Goal: Transaction & Acquisition: Download file/media

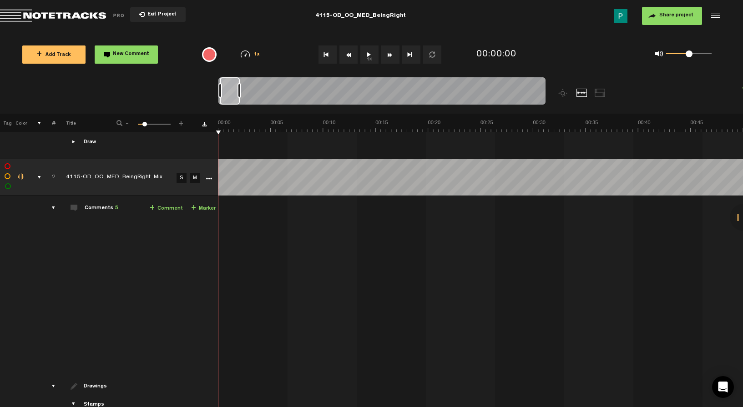
scroll to position [426, 0]
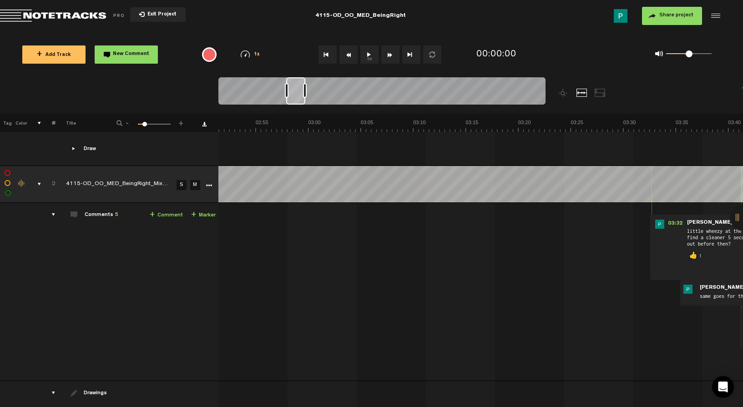
drag, startPoint x: 227, startPoint y: 93, endPoint x: 294, endPoint y: 88, distance: 66.6
click at [294, 88] on div at bounding box center [295, 90] width 19 height 27
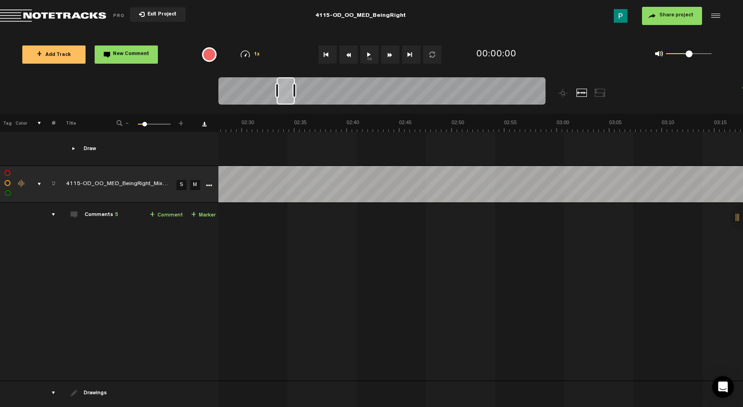
drag, startPoint x: 298, startPoint y: 86, endPoint x: 289, endPoint y: 87, distance: 9.1
click at [289, 87] on div at bounding box center [286, 90] width 18 height 27
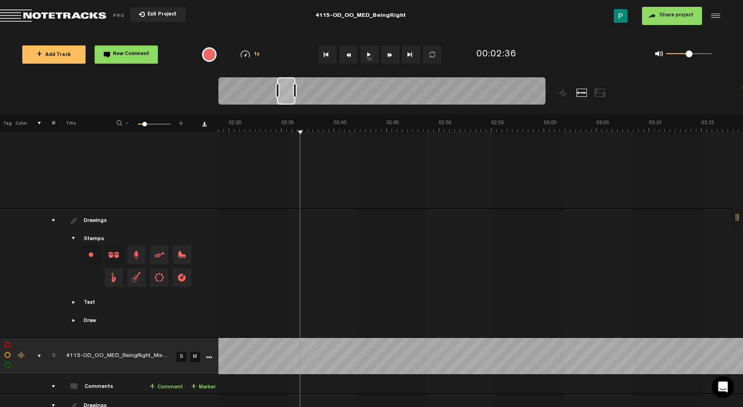
scroll to position [718, 0]
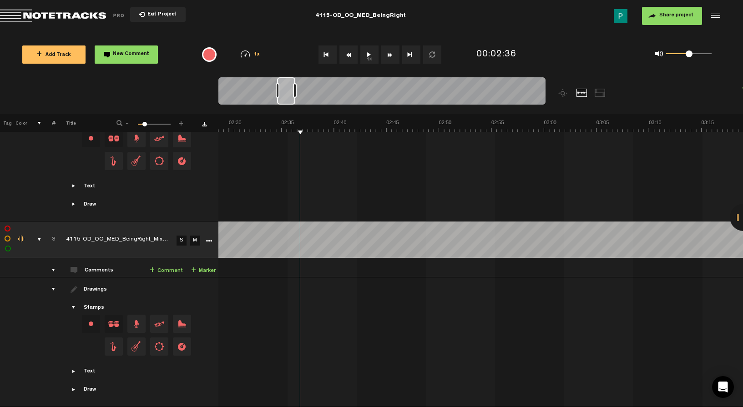
click at [178, 236] on link "S" at bounding box center [182, 241] width 10 height 10
click at [366, 58] on button "1x" at bounding box center [369, 55] width 18 height 18
drag, startPoint x: 286, startPoint y: 99, endPoint x: 296, endPoint y: 97, distance: 9.7
click at [296, 97] on div at bounding box center [295, 90] width 17 height 27
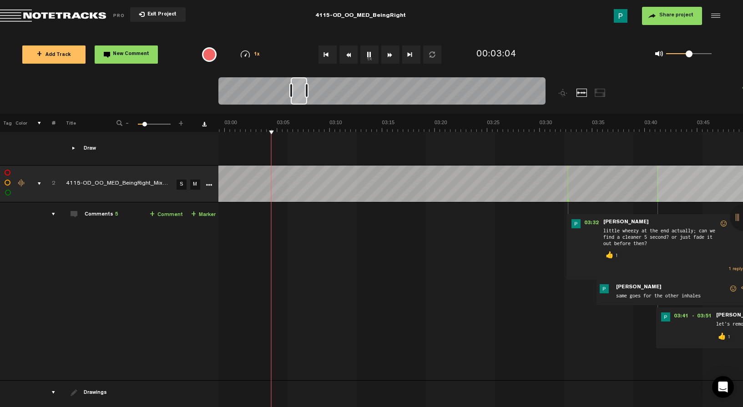
scroll to position [0, 1937]
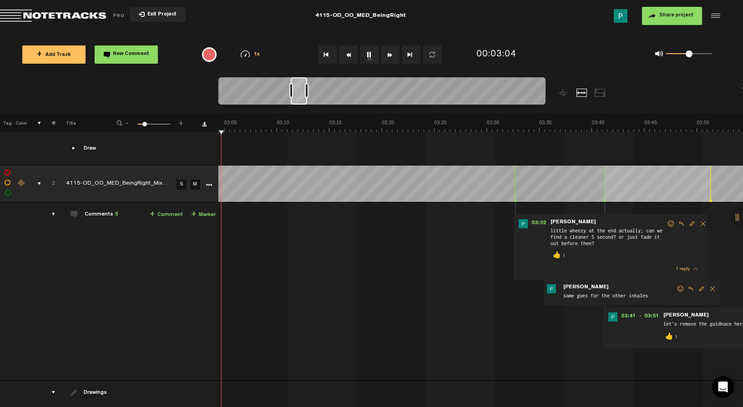
click at [300, 95] on div at bounding box center [299, 90] width 16 height 27
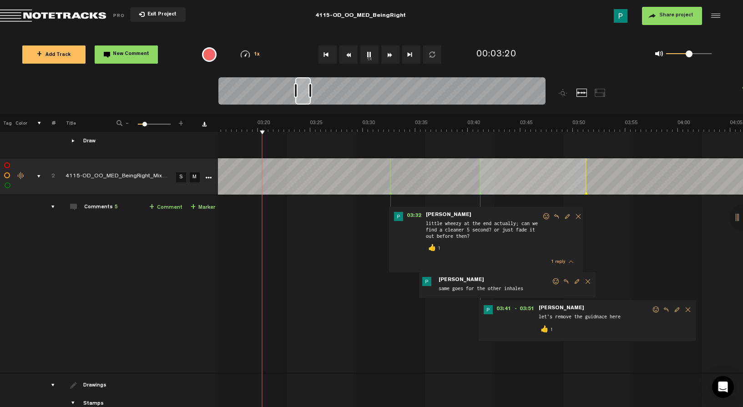
scroll to position [0, 2086]
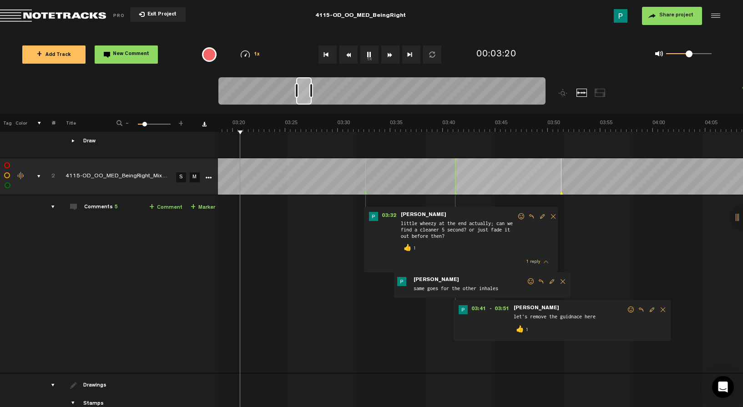
drag, startPoint x: 294, startPoint y: 98, endPoint x: 304, endPoint y: 96, distance: 9.8
click at [304, 96] on div at bounding box center [303, 90] width 15 height 27
click at [369, 55] on button "1x" at bounding box center [369, 55] width 18 height 18
click at [370, 53] on button "1x" at bounding box center [369, 55] width 18 height 18
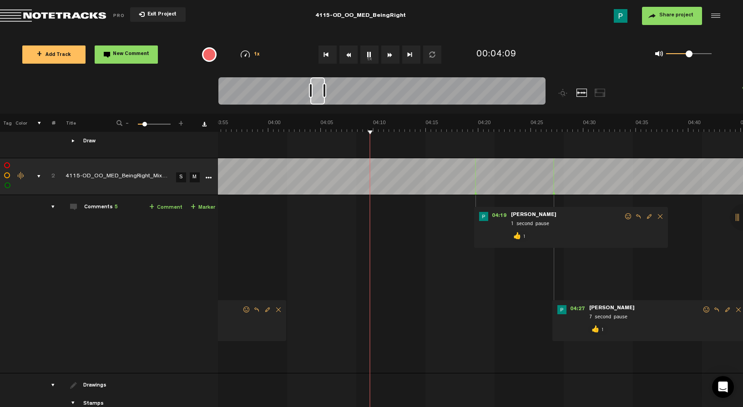
scroll to position [0, 2484]
drag, startPoint x: 311, startPoint y: 95, endPoint x: 319, endPoint y: 92, distance: 7.8
click at [319, 92] on div at bounding box center [317, 90] width 15 height 27
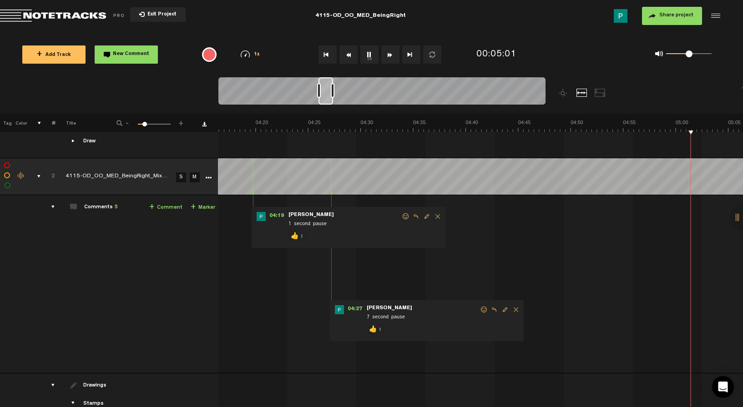
scroll to position [0, 2904]
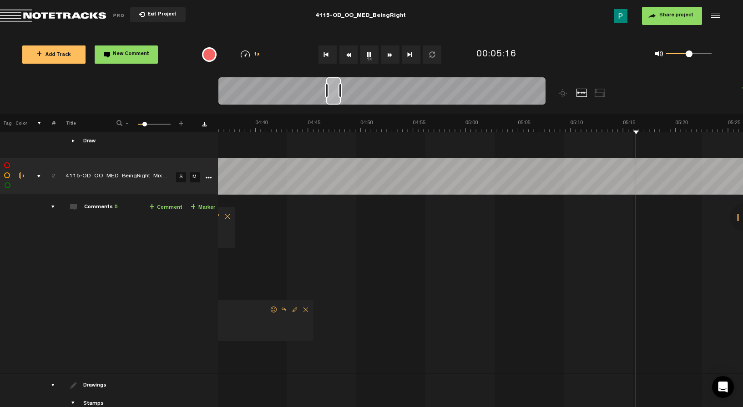
click at [368, 52] on button "1x" at bounding box center [369, 55] width 18 height 18
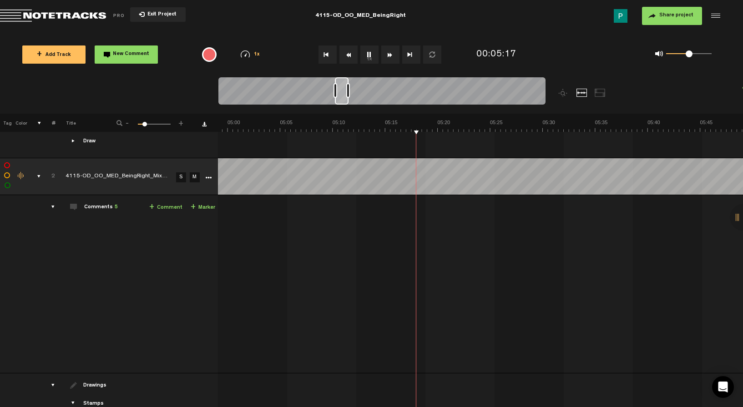
scroll to position [0, 3142]
drag, startPoint x: 337, startPoint y: 95, endPoint x: 346, endPoint y: 94, distance: 9.1
click at [346, 94] on div at bounding box center [381, 92] width 327 height 30
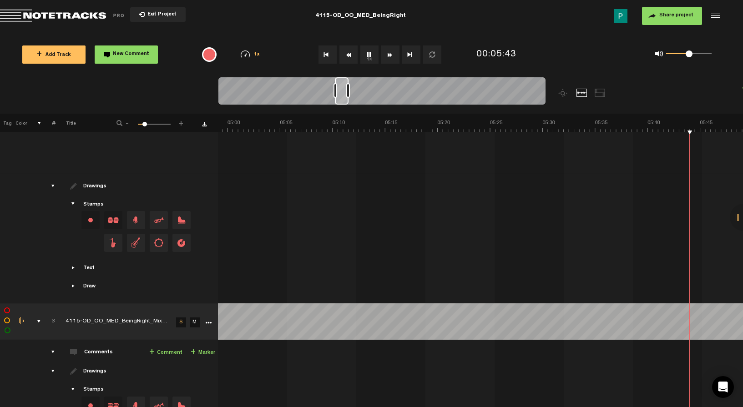
scroll to position [0, 3352]
click at [367, 54] on button "1x" at bounding box center [369, 55] width 18 height 18
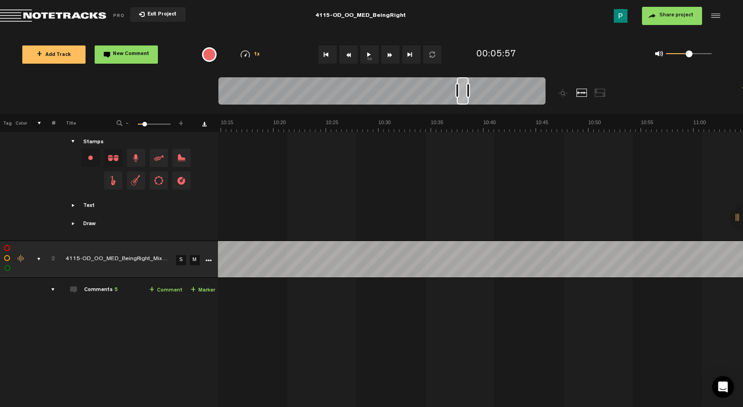
scroll to position [0, 6483]
drag, startPoint x: 350, startPoint y: 101, endPoint x: 465, endPoint y: 95, distance: 115.3
click at [465, 95] on div at bounding box center [463, 90] width 12 height 27
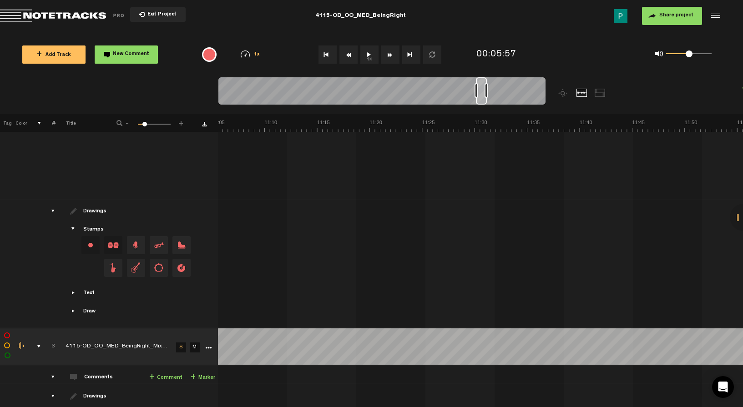
scroll to position [0, 7004]
drag, startPoint x: 464, startPoint y: 102, endPoint x: 483, endPoint y: 101, distance: 18.7
click at [483, 101] on div at bounding box center [482, 90] width 11 height 27
click at [205, 345] on icon "More" at bounding box center [208, 348] width 6 height 6
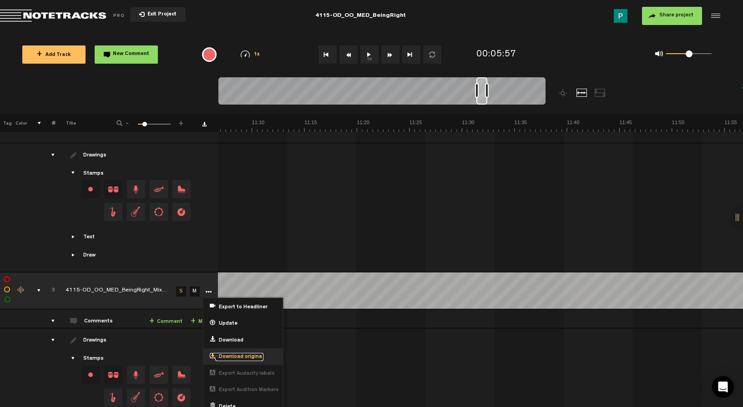
click at [226, 354] on span "Download original" at bounding box center [239, 358] width 48 height 8
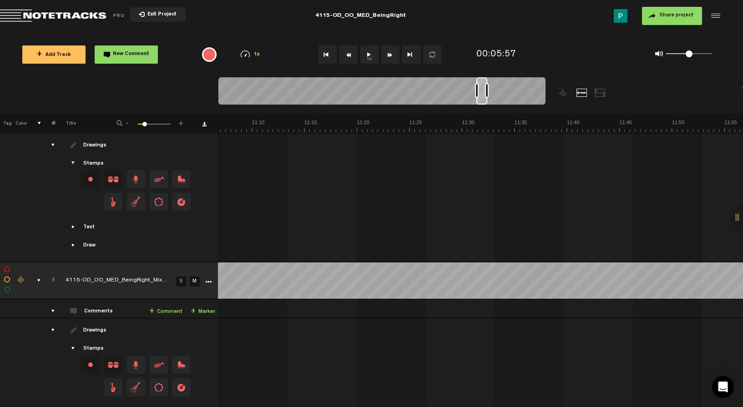
scroll to position [718, 7]
